Goal: Information Seeking & Learning: Learn about a topic

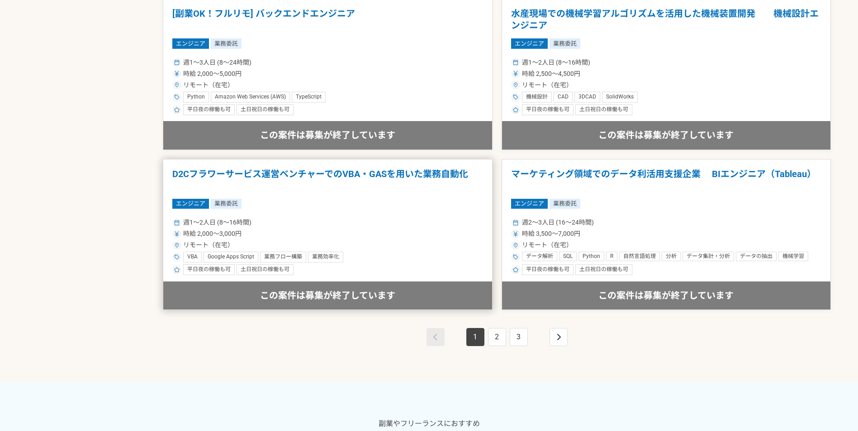
scroll to position [1582, 0]
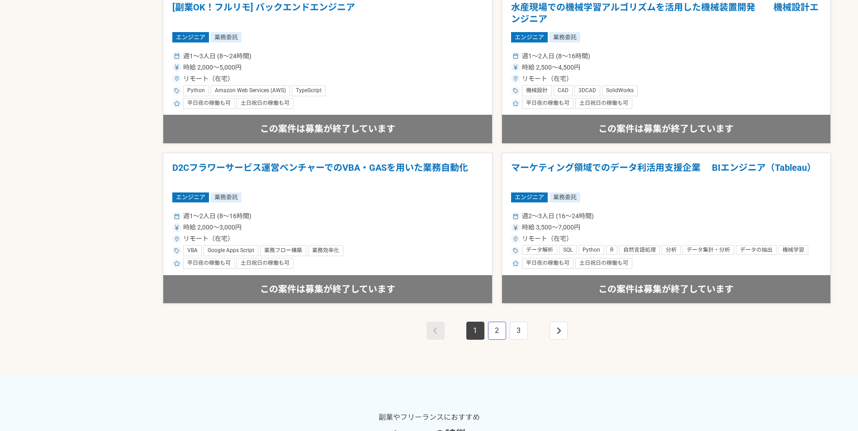
click at [499, 331] on link "2" at bounding box center [497, 331] width 18 height 18
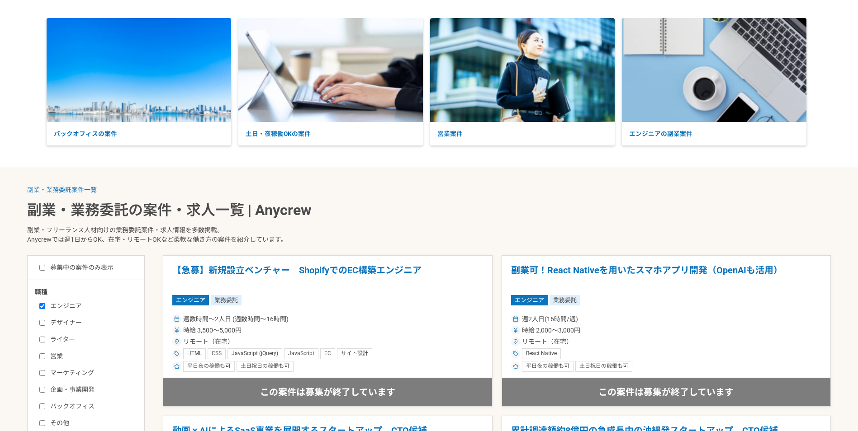
scroll to position [181, 0]
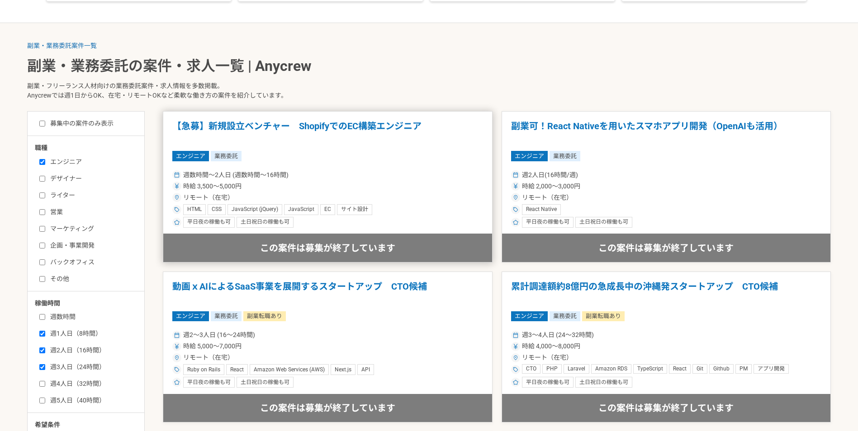
click at [292, 171] on div "週数時間〜2人日 (週数時間〜16時間)" at bounding box center [327, 174] width 311 height 9
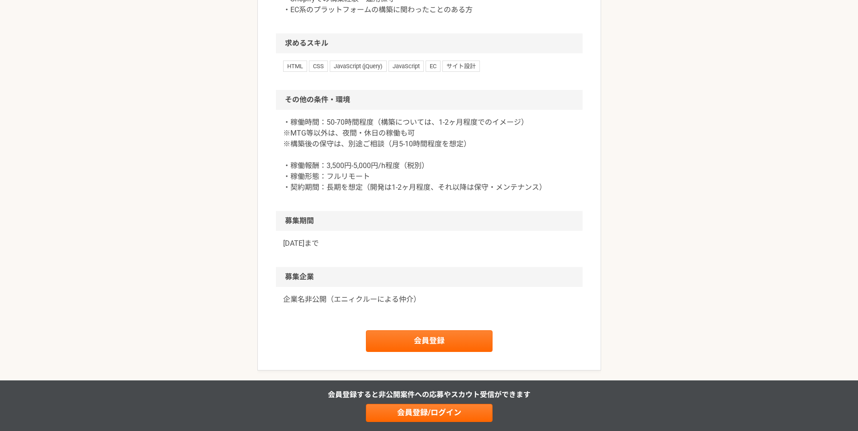
scroll to position [542, 0]
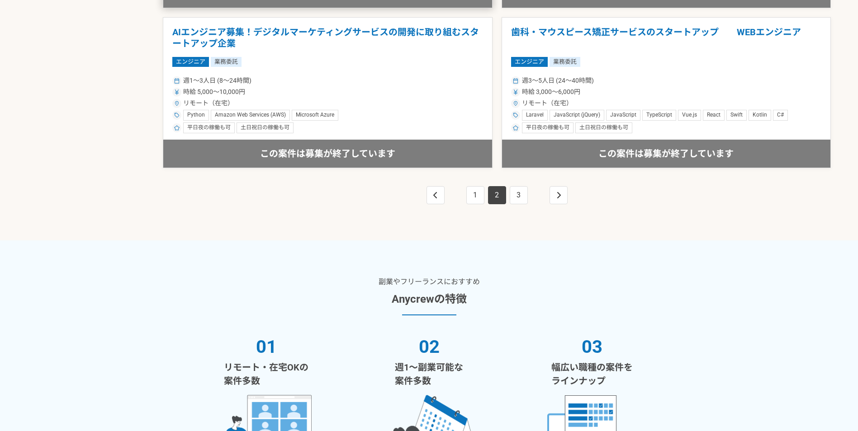
scroll to position [1492, 0]
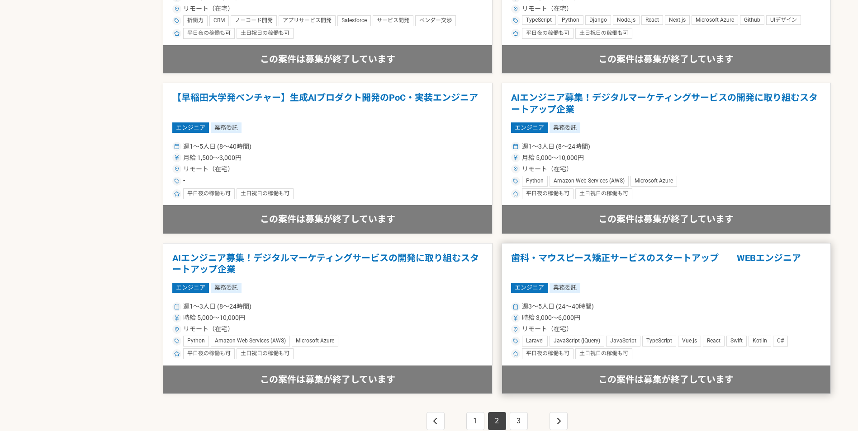
click at [533, 259] on h1 "歯科・マウスピース矯正サービスのスタートアップ　　WEBエンジニア" at bounding box center [666, 264] width 311 height 23
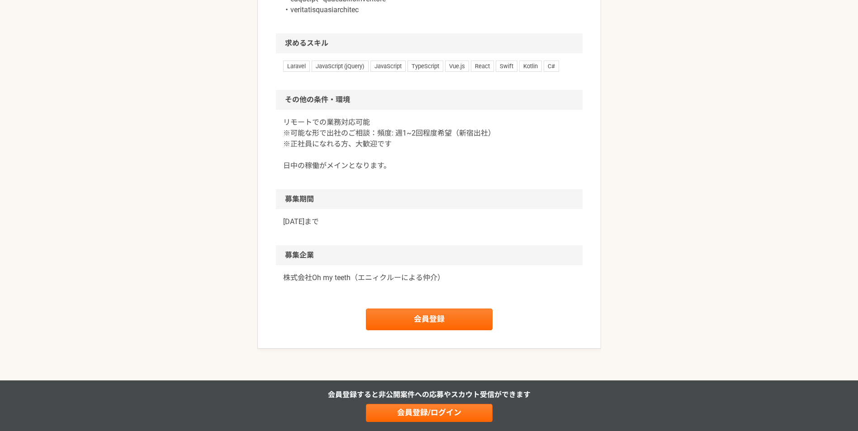
scroll to position [904, 0]
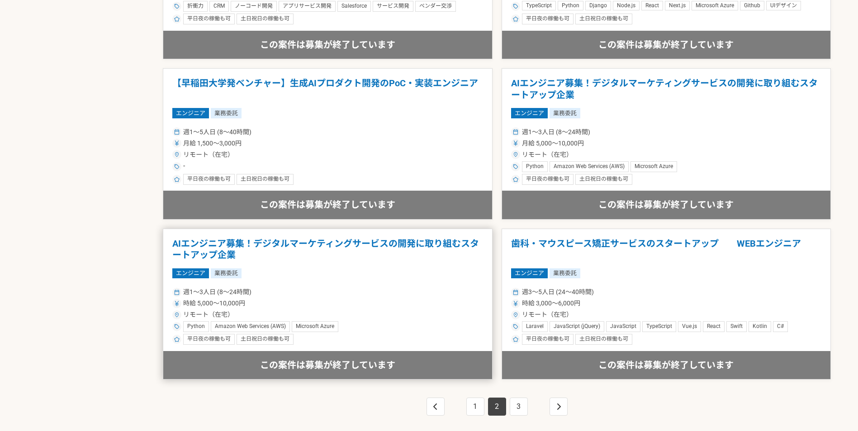
scroll to position [1627, 0]
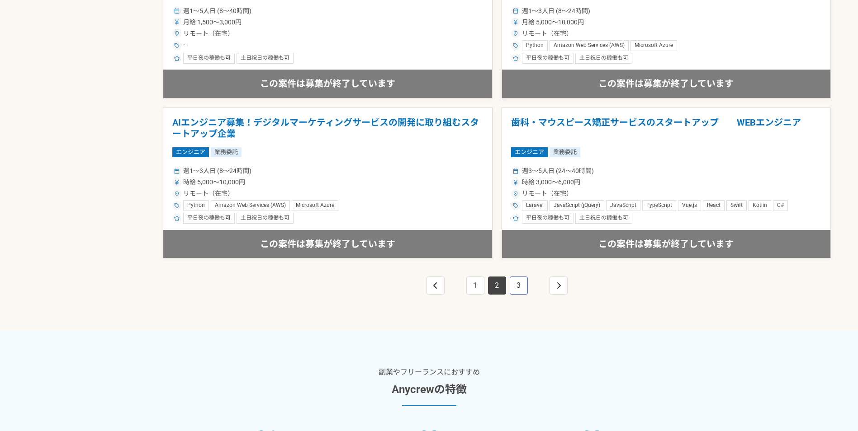
click at [521, 293] on link "3" at bounding box center [518, 286] width 18 height 18
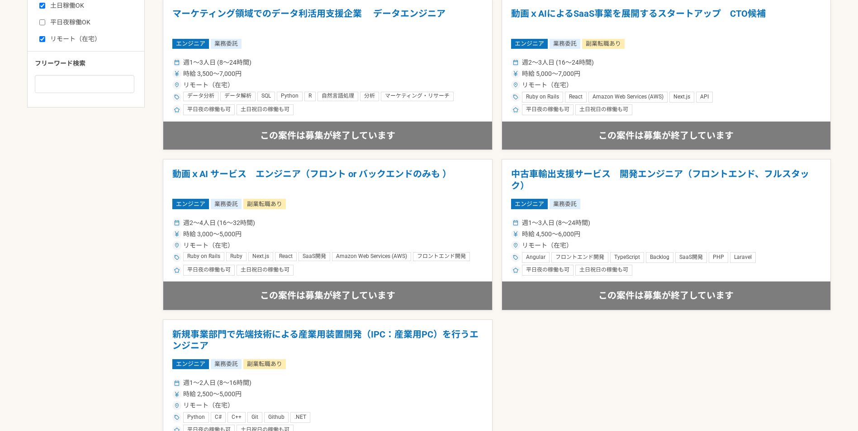
scroll to position [542, 0]
